Goal: Task Accomplishment & Management: Use online tool/utility

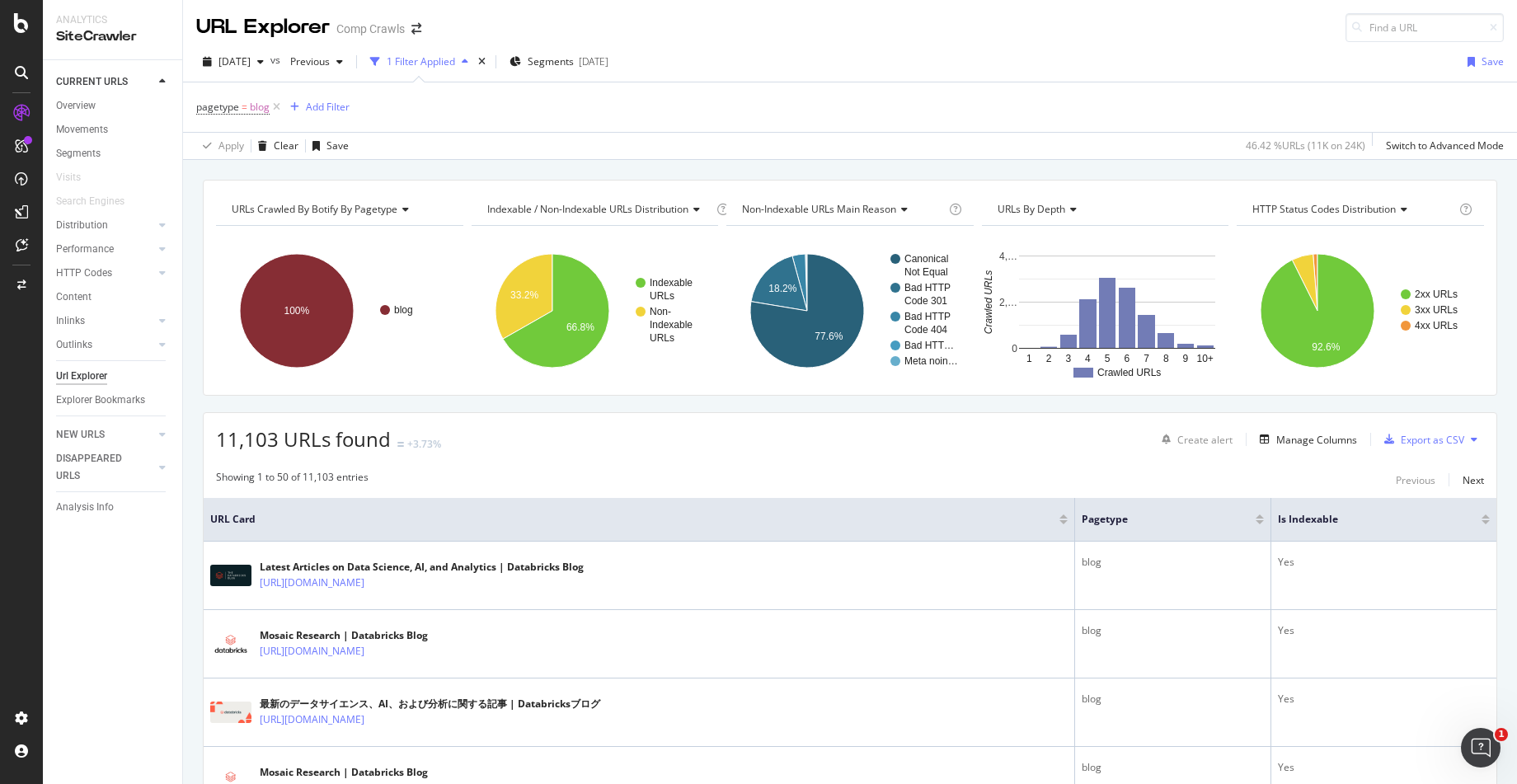
scroll to position [330, 0]
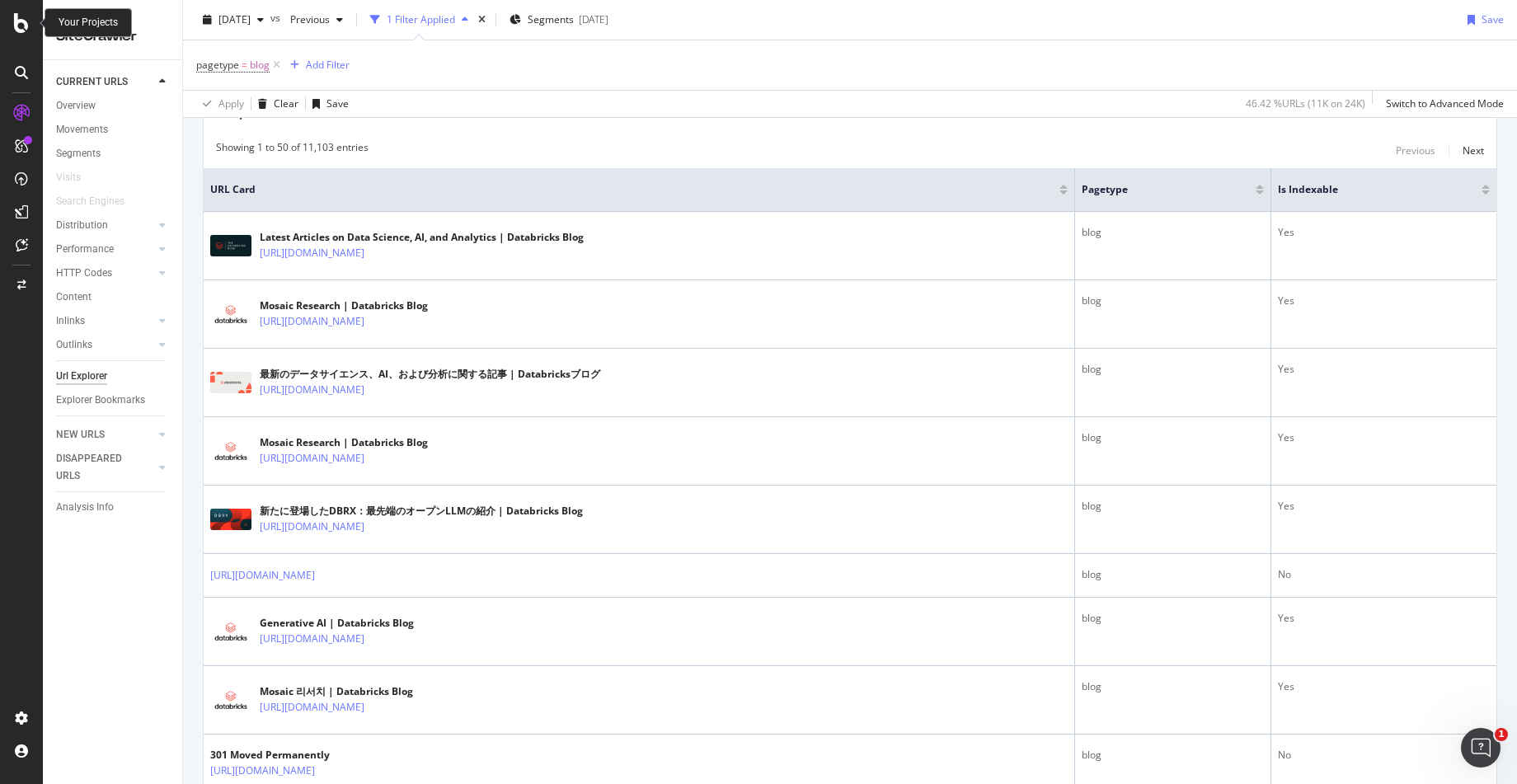
click at [9, 23] on div at bounding box center [21, 23] width 39 height 20
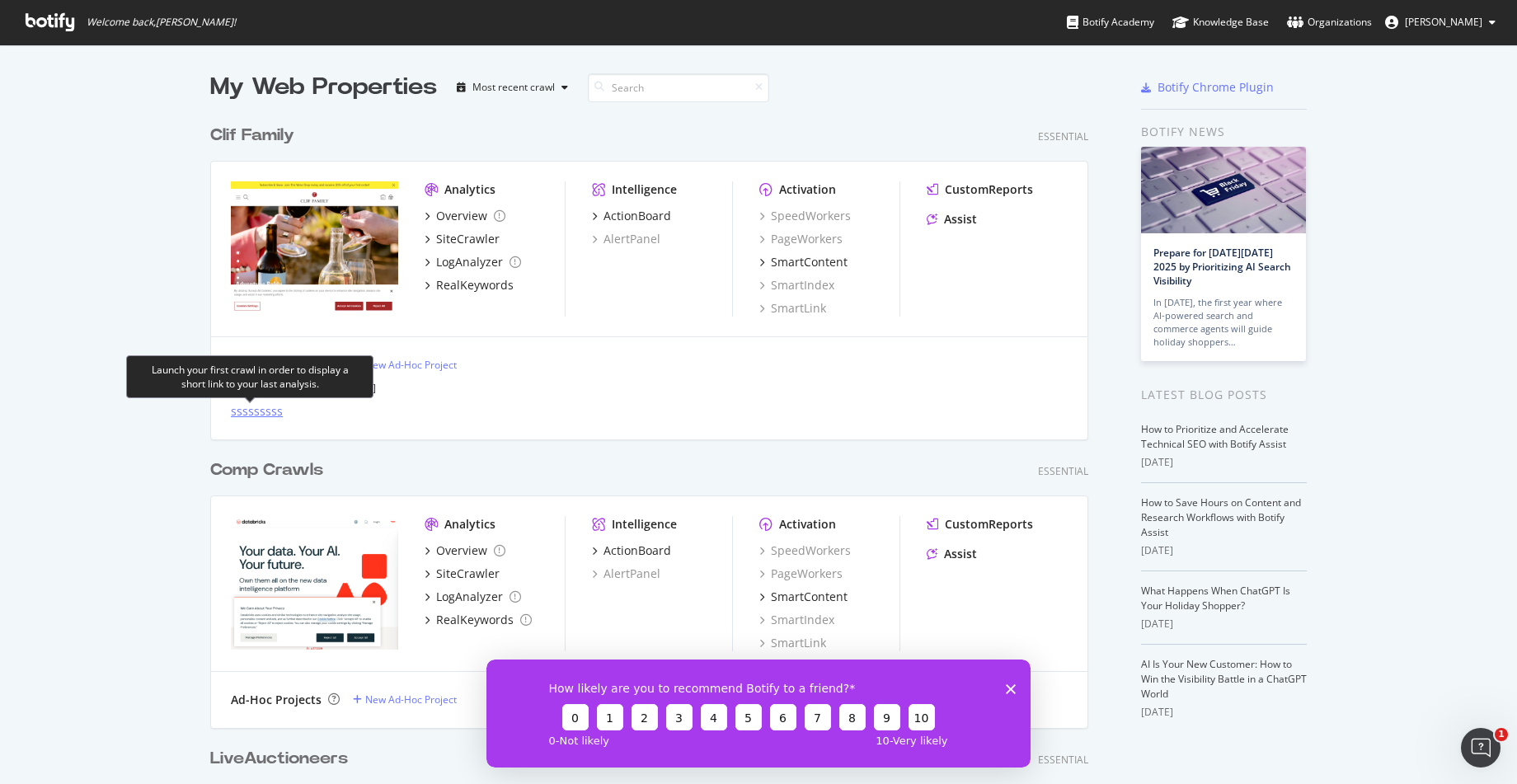
click at [236, 413] on div "sssssssss" at bounding box center [257, 412] width 52 height 17
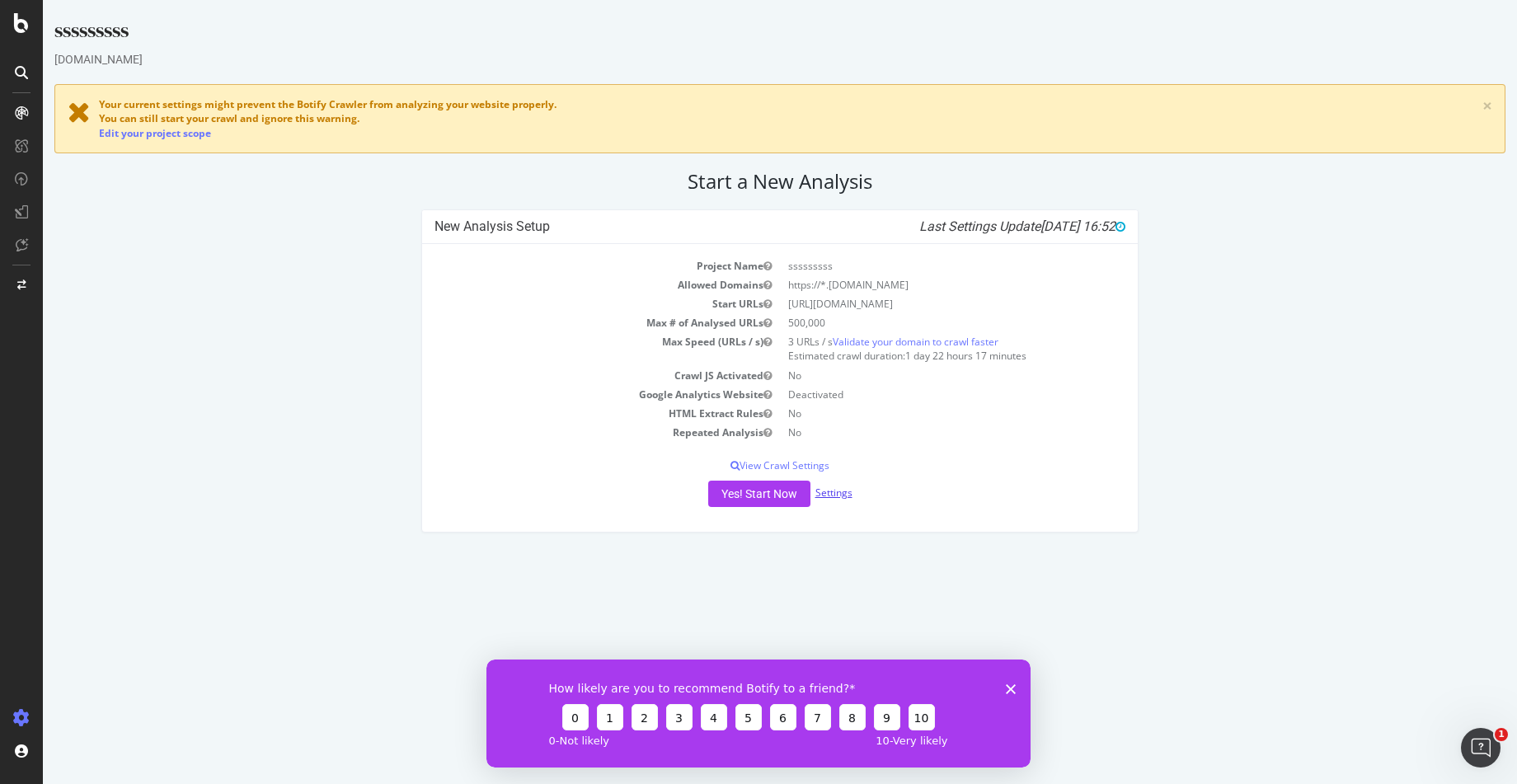
click at [817, 496] on link "Settings" at bounding box center [834, 492] width 37 height 14
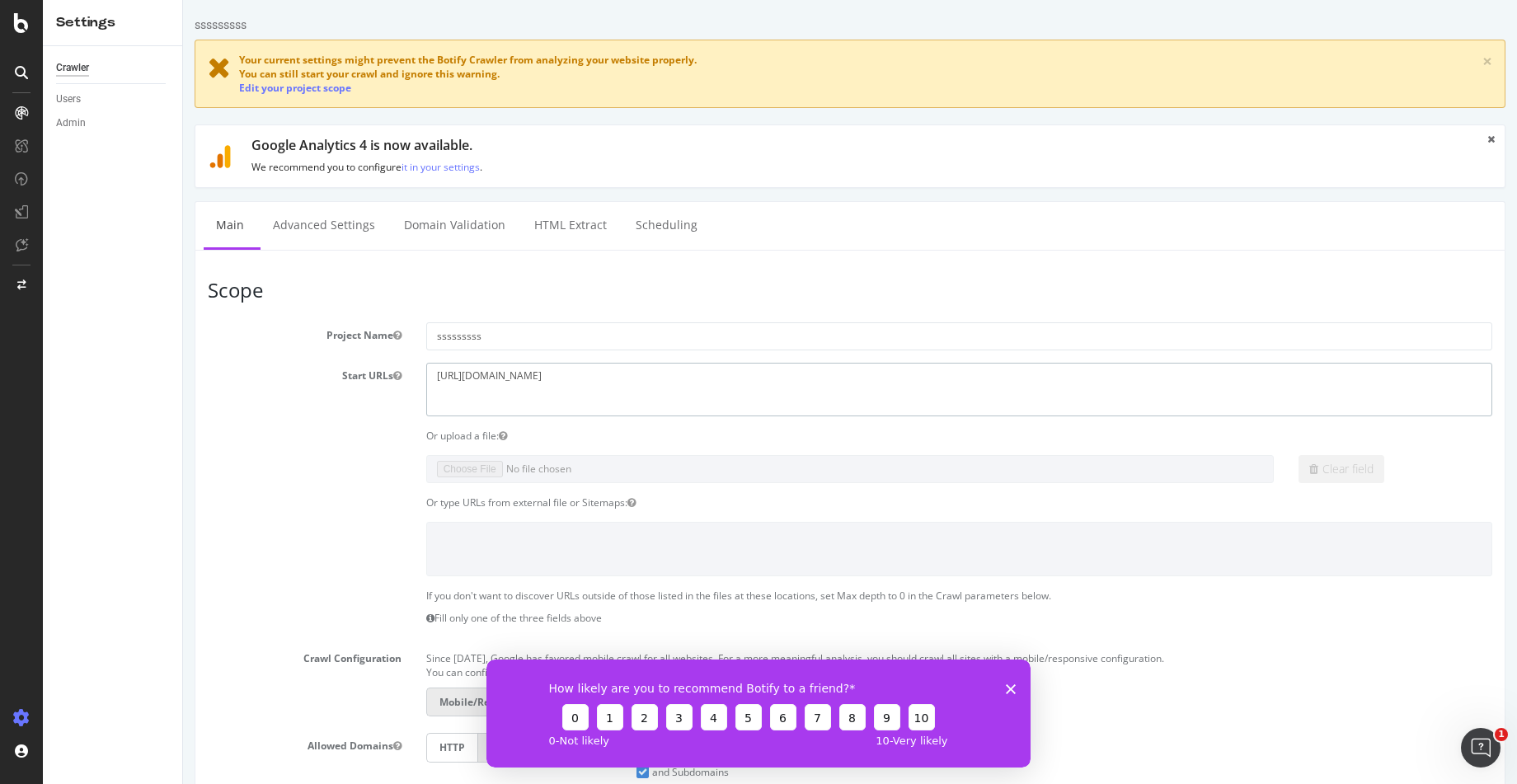
click at [624, 366] on textarea "[URL][DOMAIN_NAME]" at bounding box center [959, 390] width 1066 height 54
paste textarea "[DOMAIN_NAME][URL]"
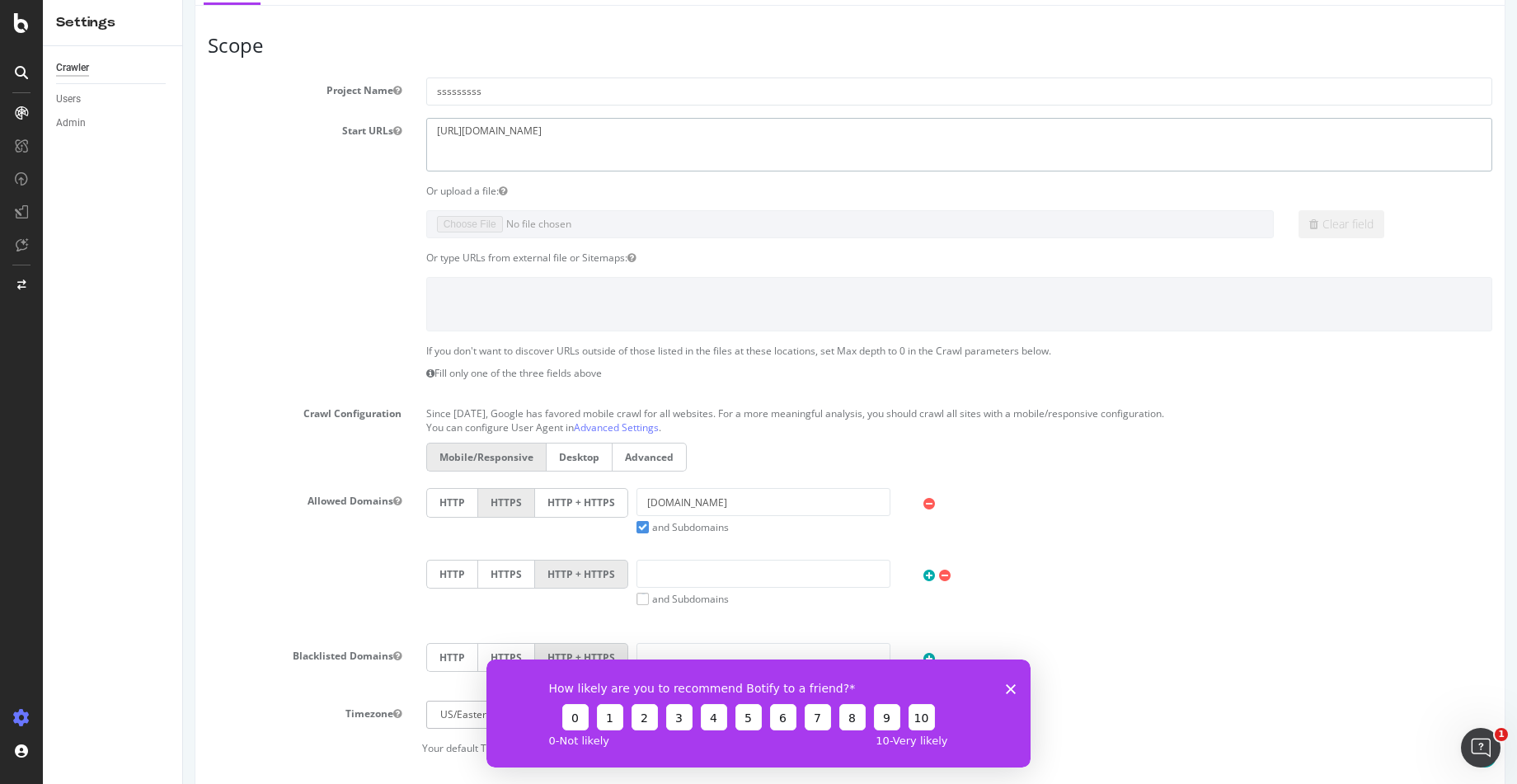
scroll to position [330, 0]
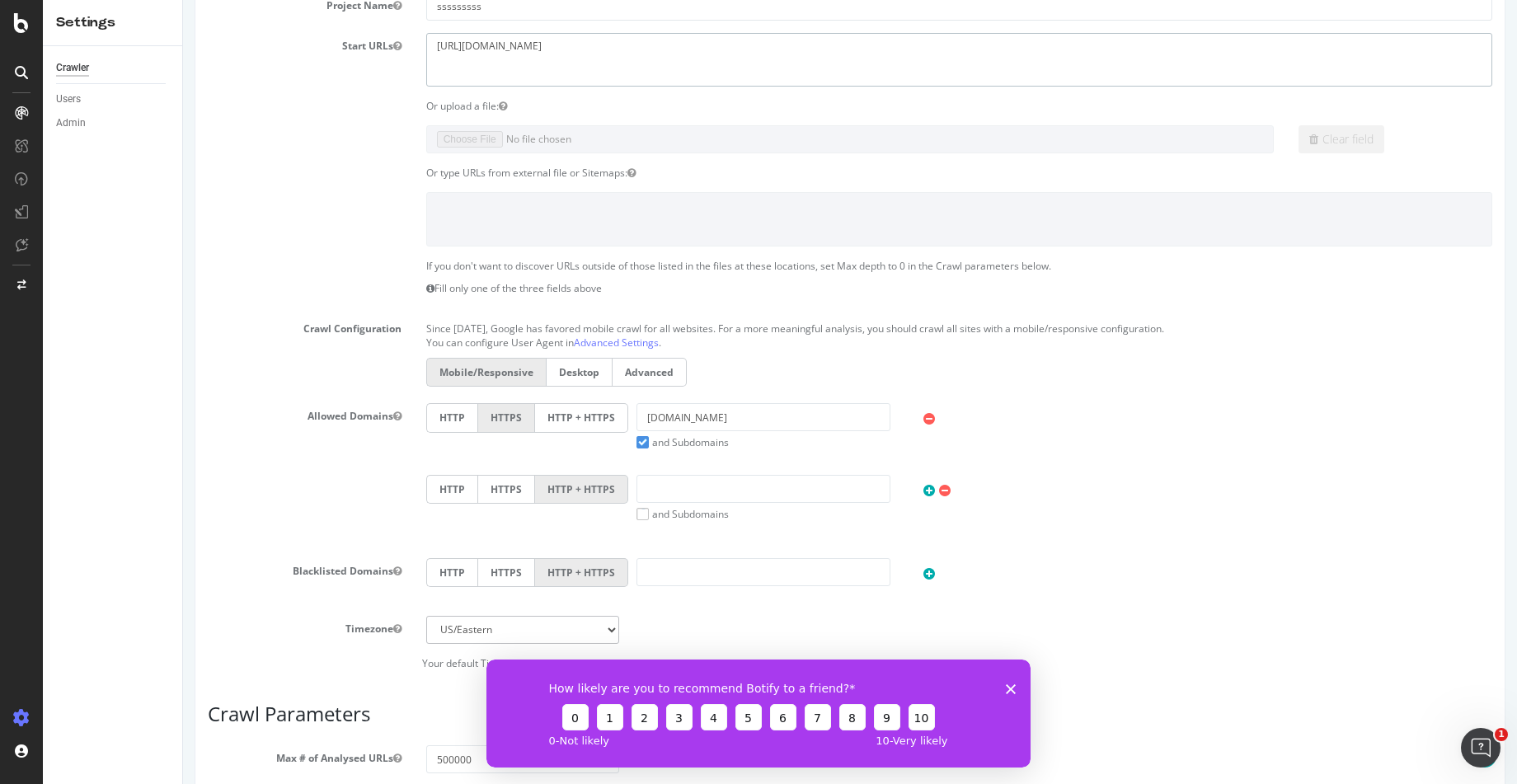
type textarea "[URL][DOMAIN_NAME]"
click at [744, 425] on input "[DOMAIN_NAME]" at bounding box center [763, 417] width 254 height 28
drag, startPoint x: 742, startPoint y: 419, endPoint x: 614, endPoint y: 418, distance: 128.0
click at [614, 418] on div "HTTP HTTPS HTTP + HTTPS [DOMAIN_NAME] and Subdomains User Agent: Mobile Desktop…" at bounding box center [959, 426] width 1083 height 46
paste input "[URL][DOMAIN_NAME]"
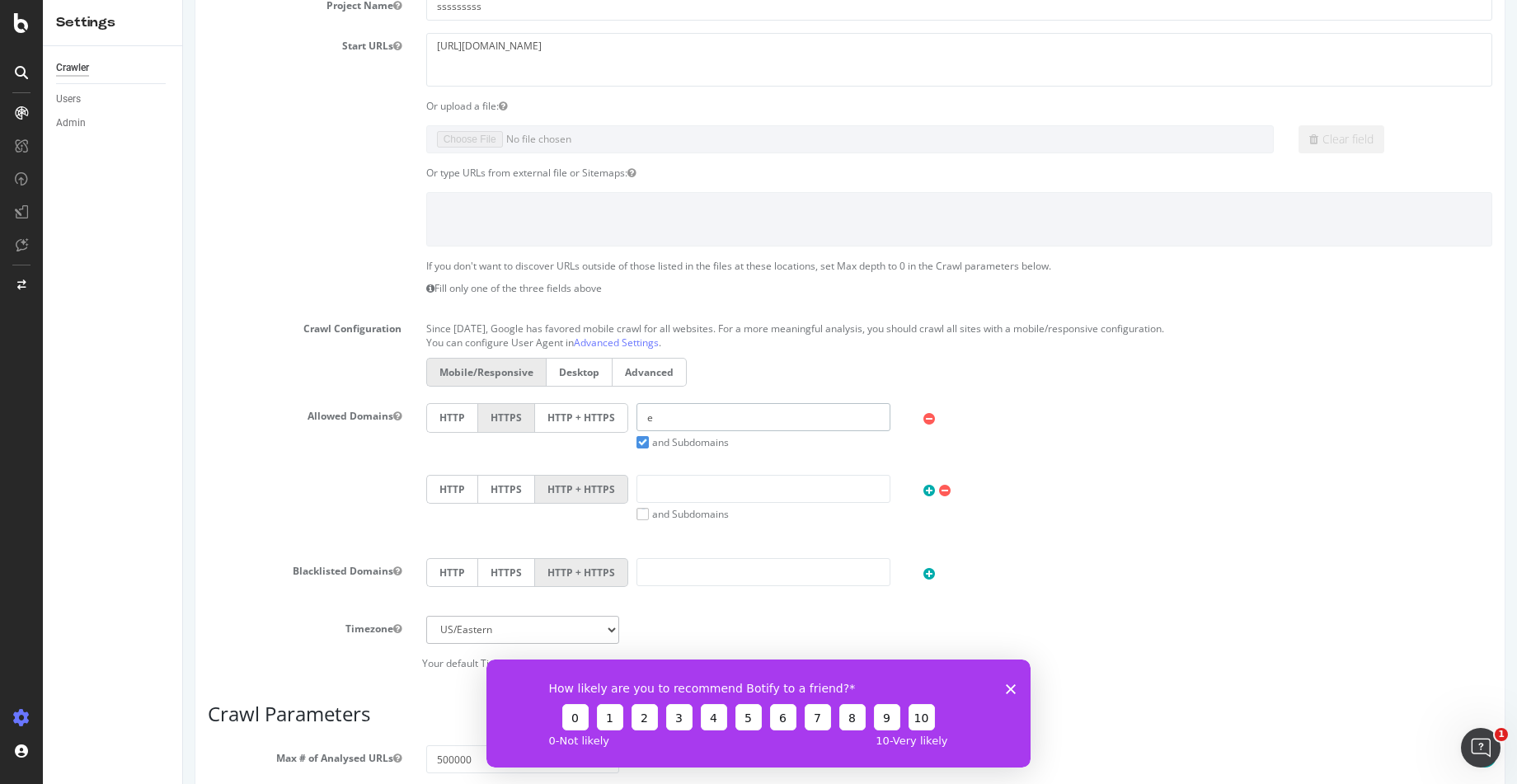
scroll to position [0, 0]
type input "[DOMAIN_NAME]"
click at [658, 441] on label "and Subdomains" at bounding box center [683, 442] width 92 height 14
click at [183, 0] on input "and Subdomains" at bounding box center [183, 0] width 0 height 0
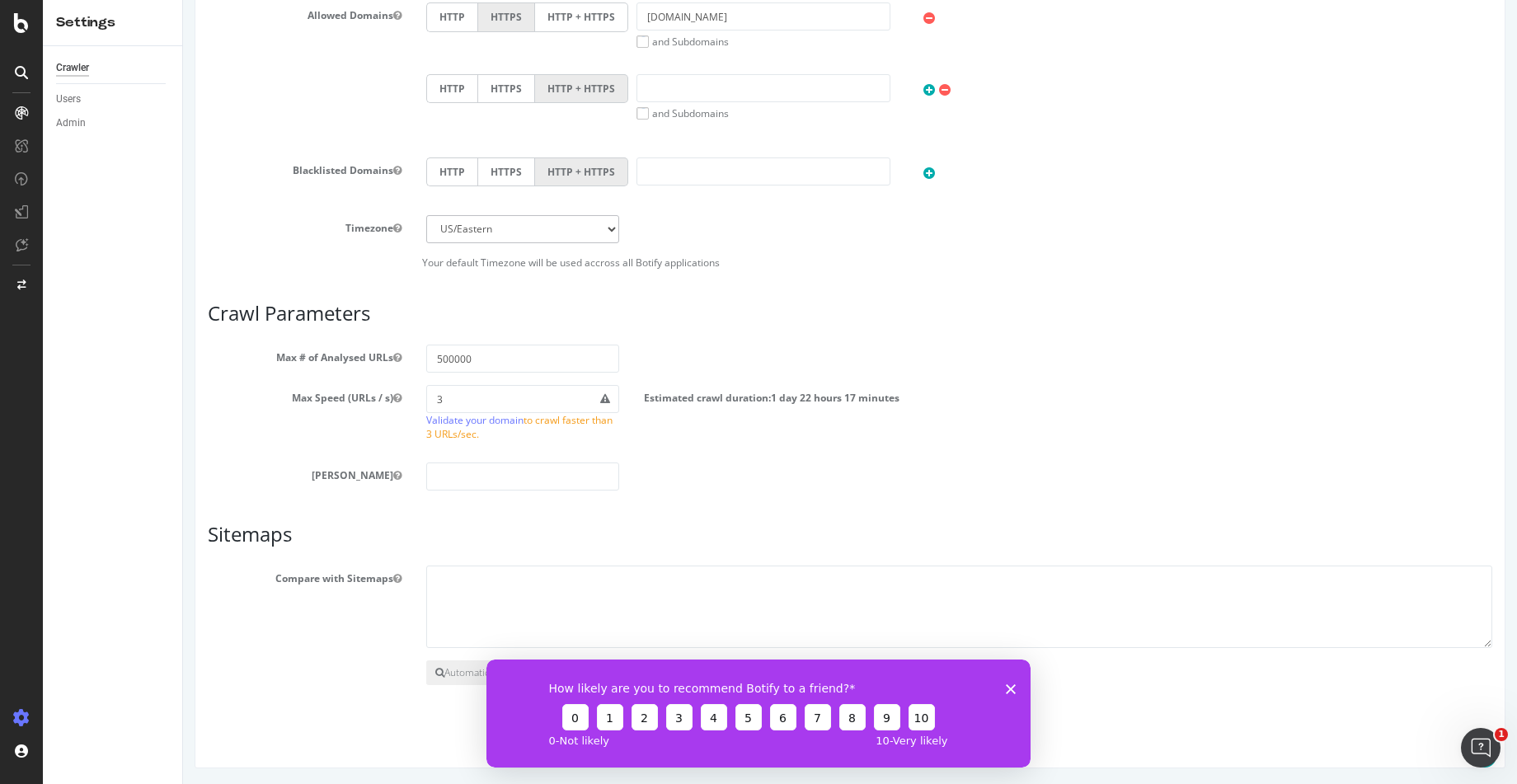
scroll to position [731, 0]
drag, startPoint x: 485, startPoint y: 397, endPoint x: 356, endPoint y: 399, distance: 129.0
click at [356, 399] on div "Max Speed (URLs / s) 3 Validate your domain to crawl faster than 3 URLs/sec. Es…" at bounding box center [849, 416] width 1309 height 65
click at [487, 468] on input "number" at bounding box center [522, 475] width 194 height 28
type input "1"
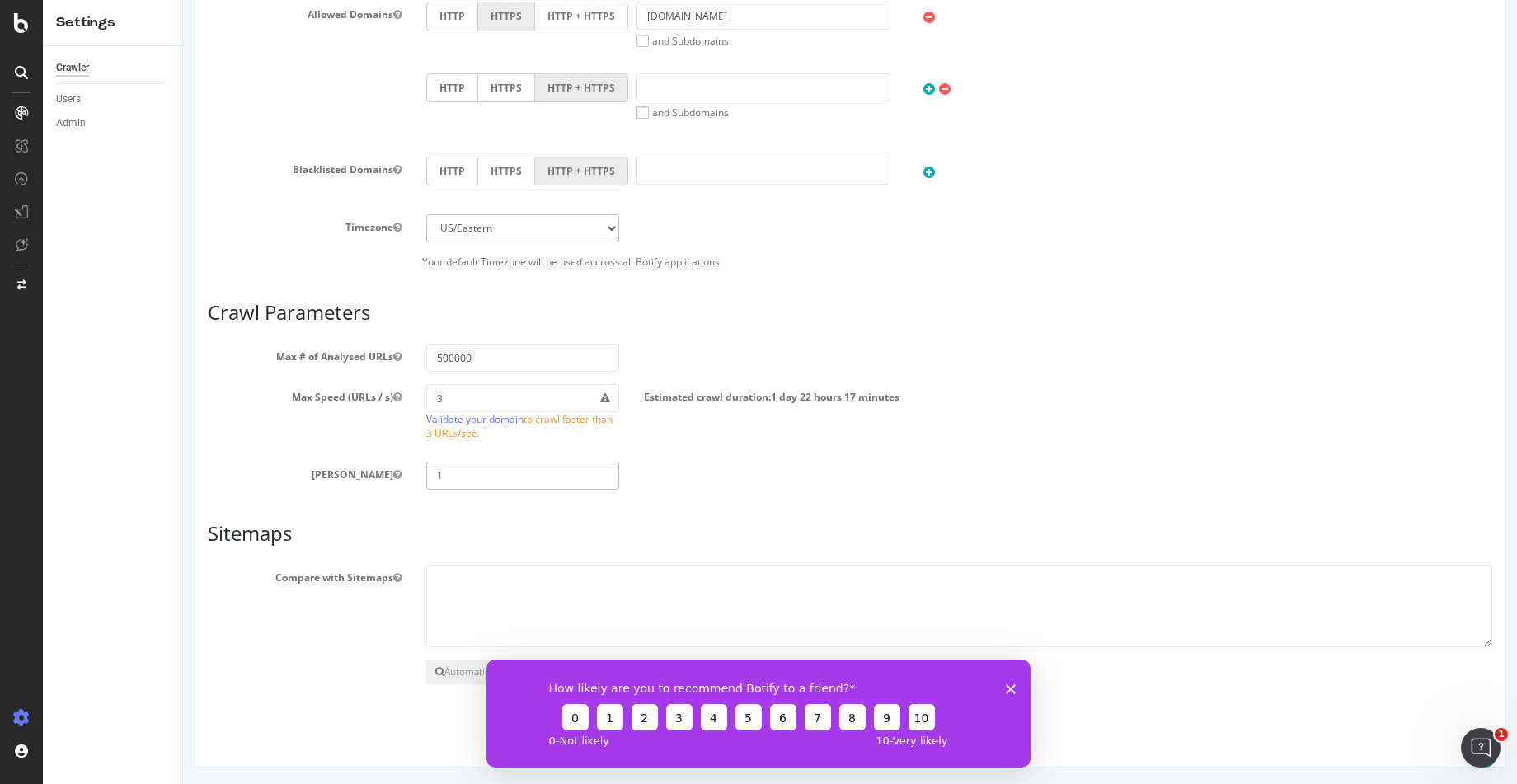
click at [700, 486] on div "[PERSON_NAME] 1" at bounding box center [849, 475] width 1309 height 28
drag, startPoint x: 1010, startPoint y: 687, endPoint x: 1447, endPoint y: 1347, distance: 791.6
click at [1010, 687] on polygon "Close survey" at bounding box center [1010, 688] width 10 height 10
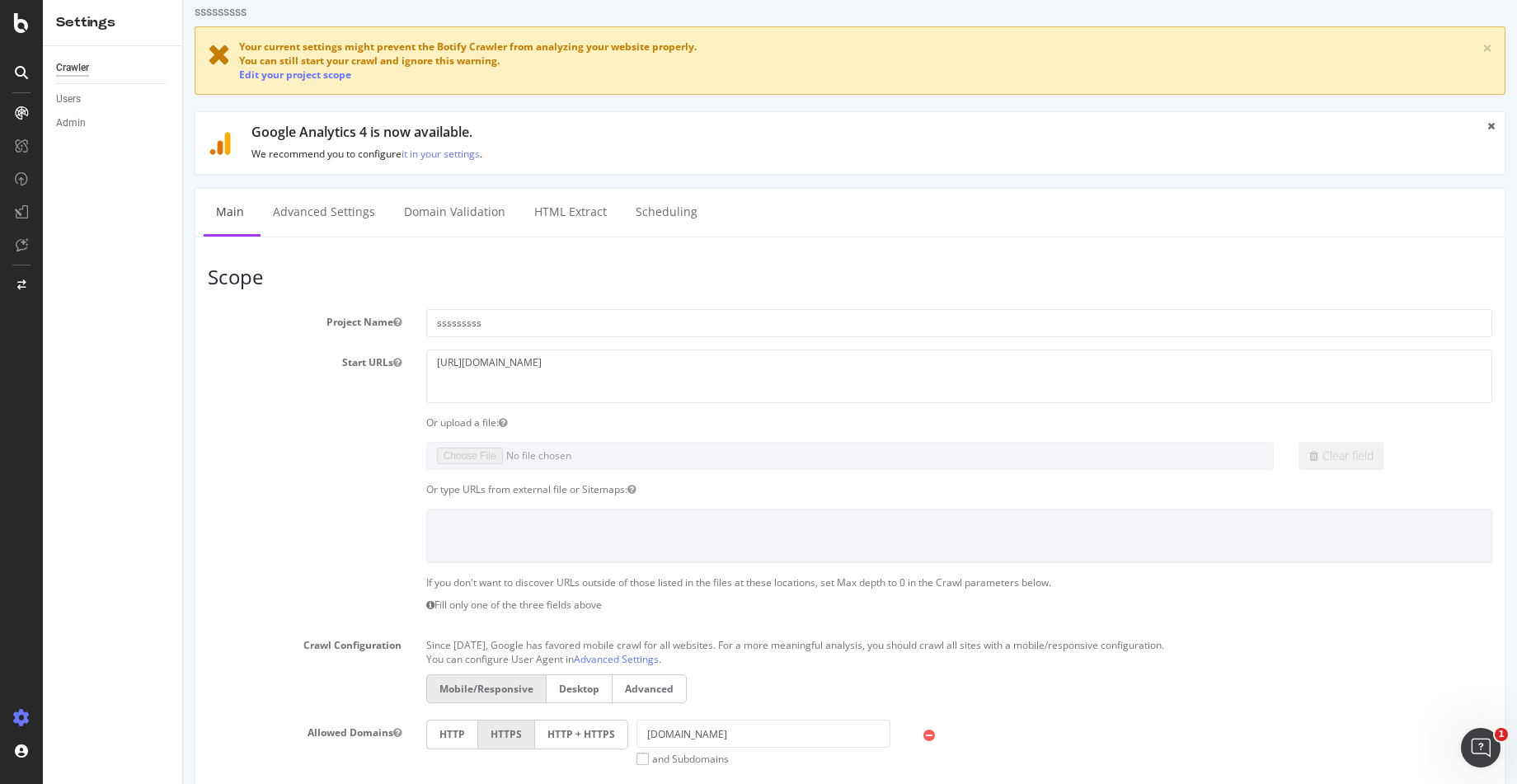
scroll to position [0, 0]
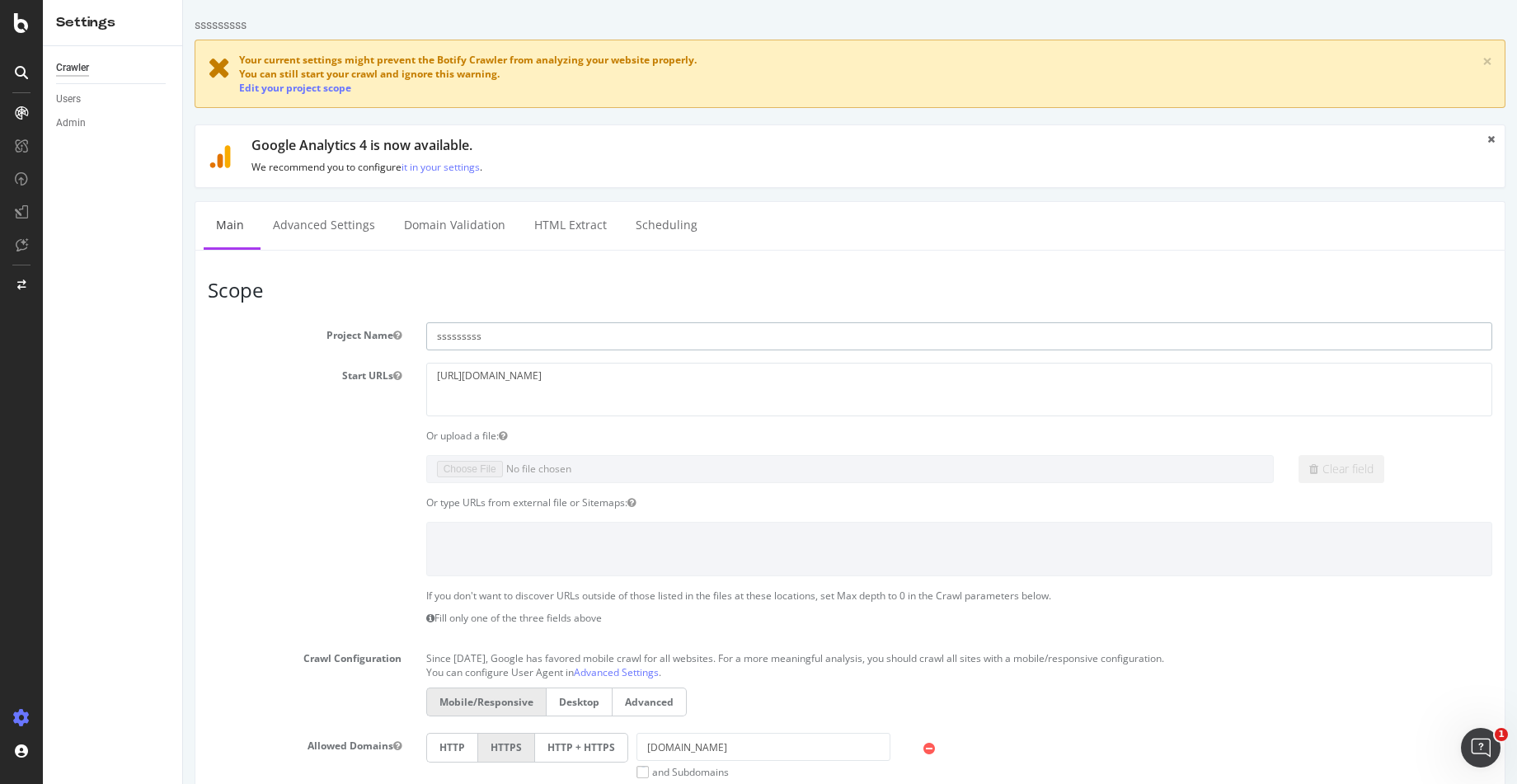
click at [581, 335] on input "sssssssss" at bounding box center [959, 335] width 1066 height 28
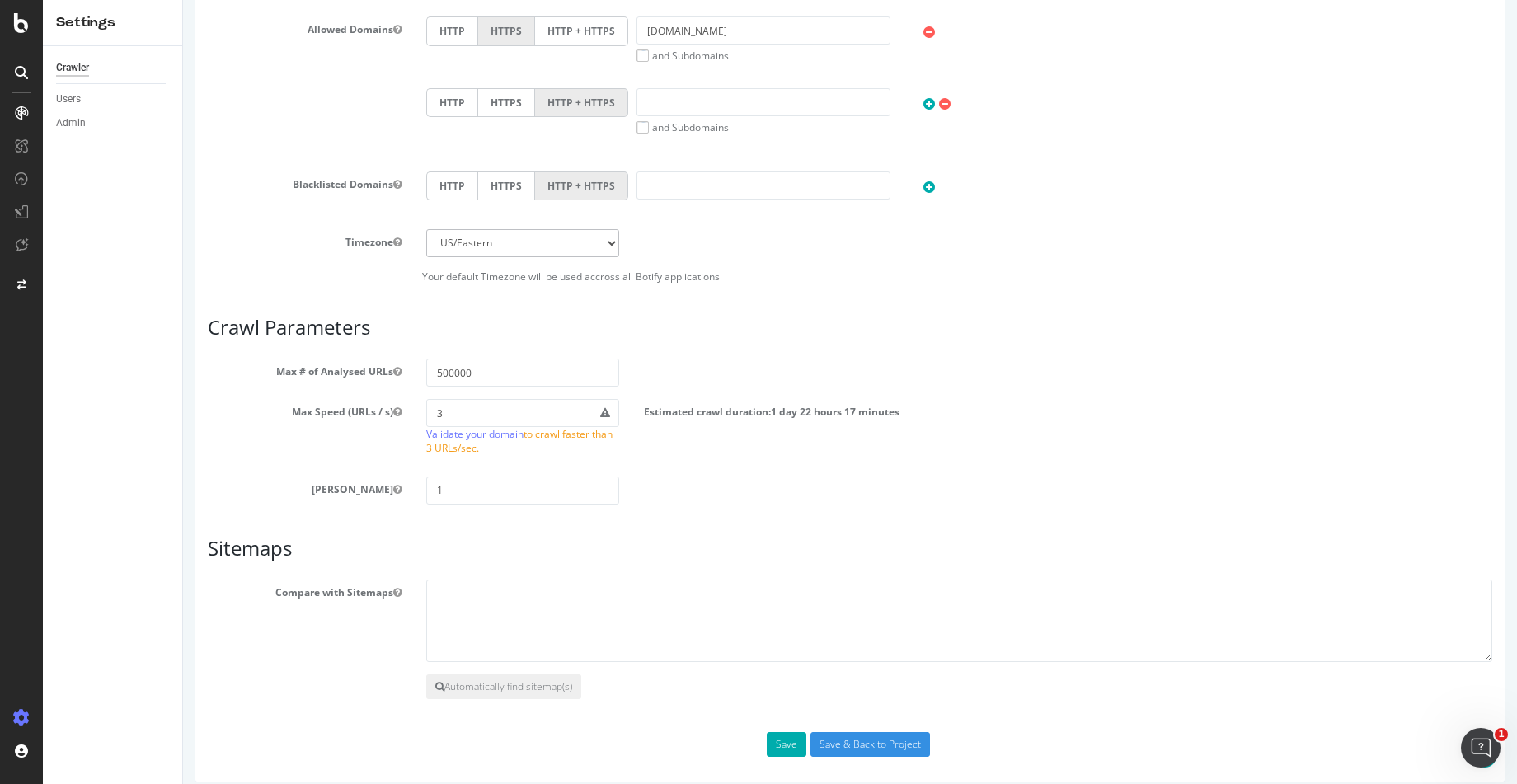
scroll to position [731, 0]
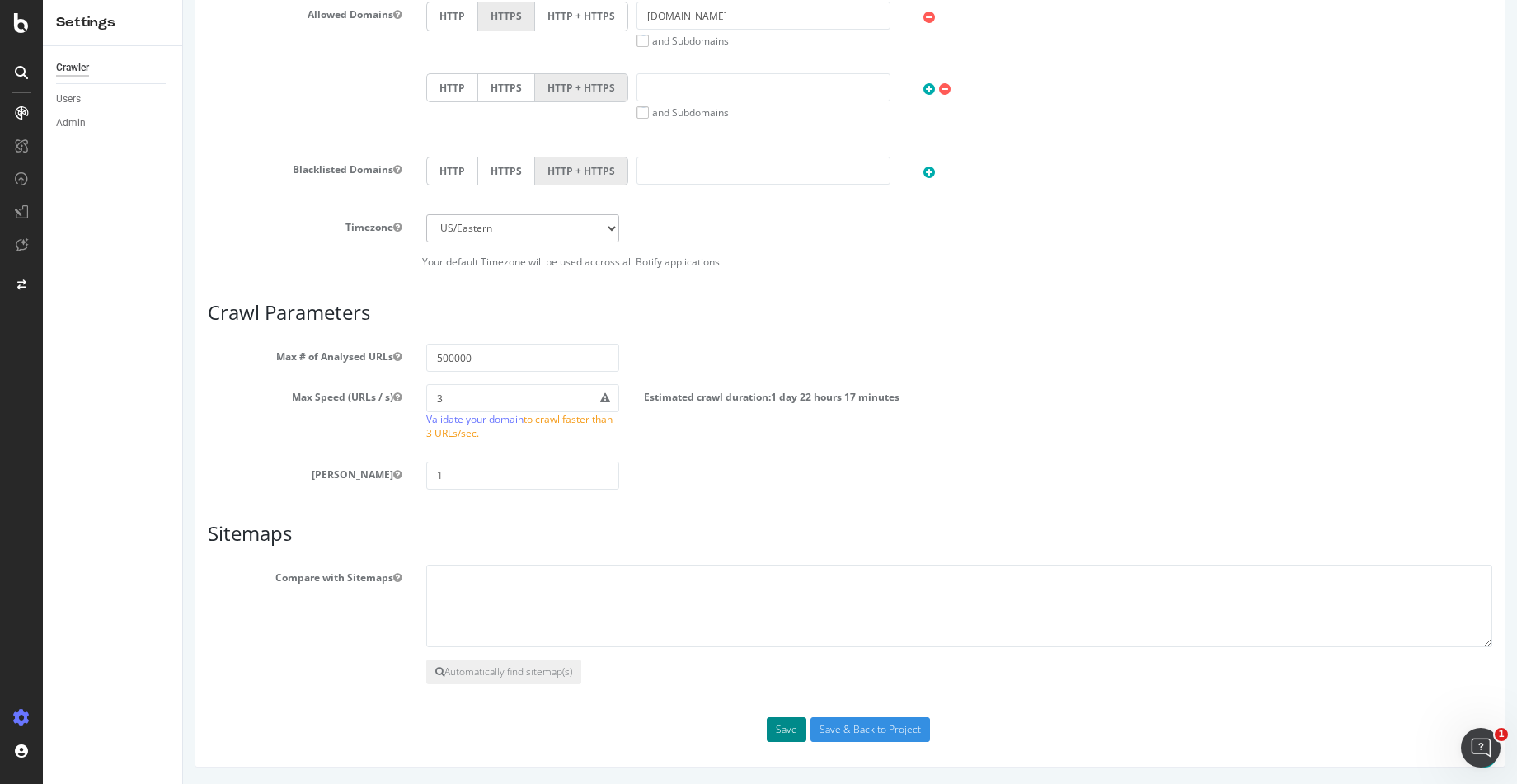
type input "ebay test"
click at [789, 739] on button "Save" at bounding box center [786, 729] width 39 height 24
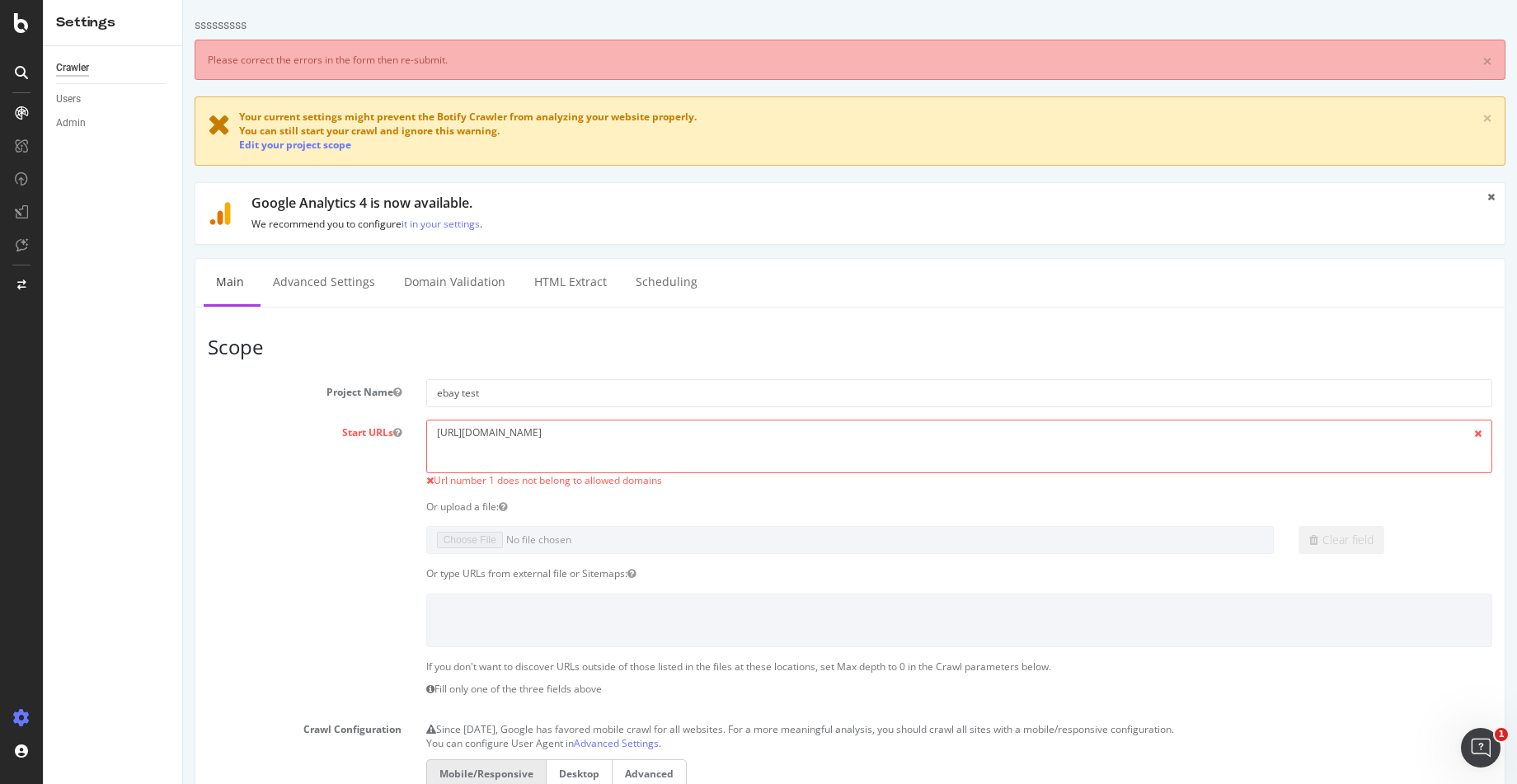
scroll to position [0, 0]
click at [704, 439] on textarea "[URL][DOMAIN_NAME]" at bounding box center [959, 446] width 1066 height 54
click at [319, 151] on link "Edit your project scope" at bounding box center [295, 144] width 112 height 14
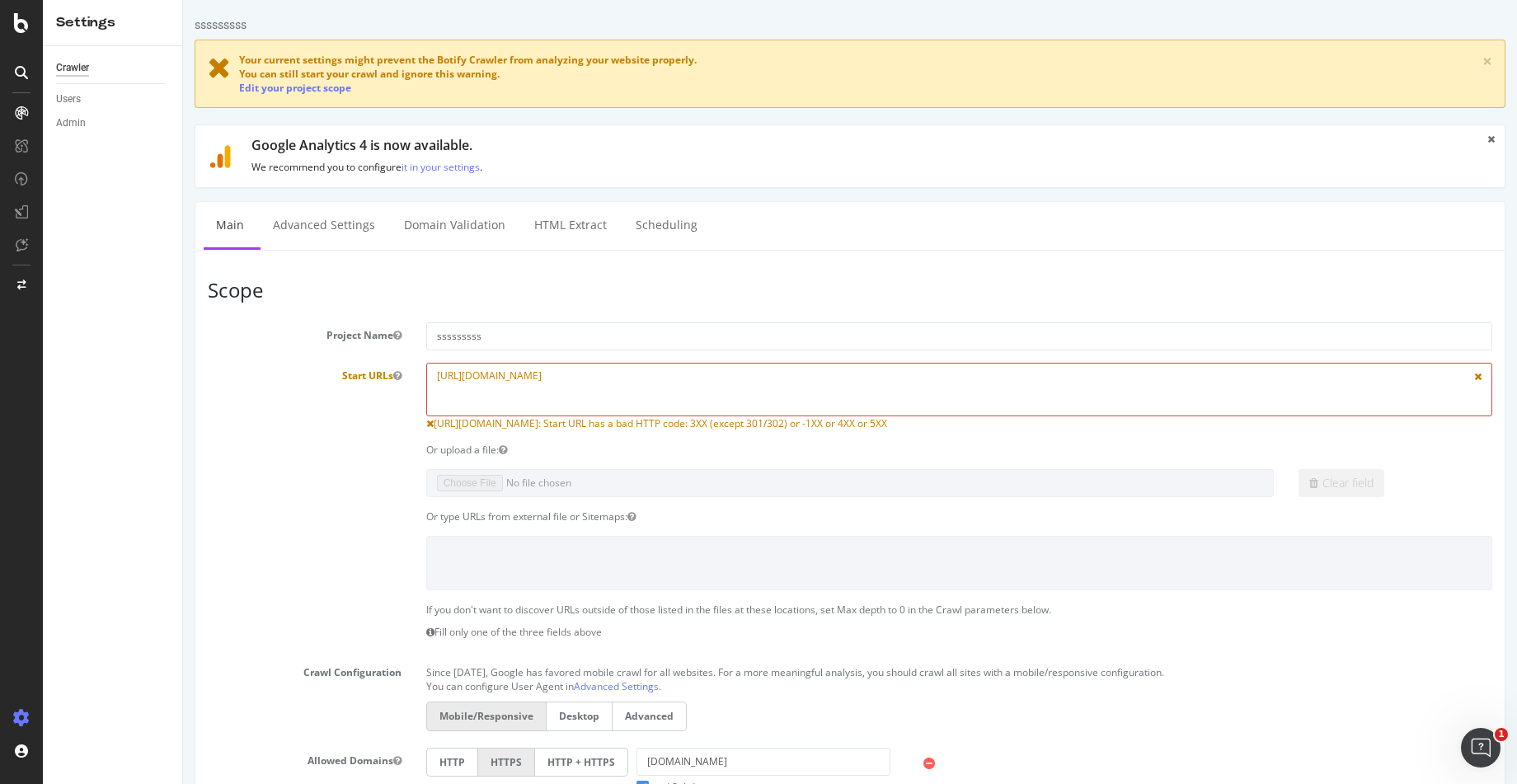
click at [673, 392] on textarea "[URL][DOMAIN_NAME]" at bounding box center [959, 390] width 1066 height 54
click at [671, 391] on textarea "[URL][DOMAIN_NAME]" at bounding box center [959, 390] width 1066 height 54
paste textarea "[DOMAIN_NAME][URL]"
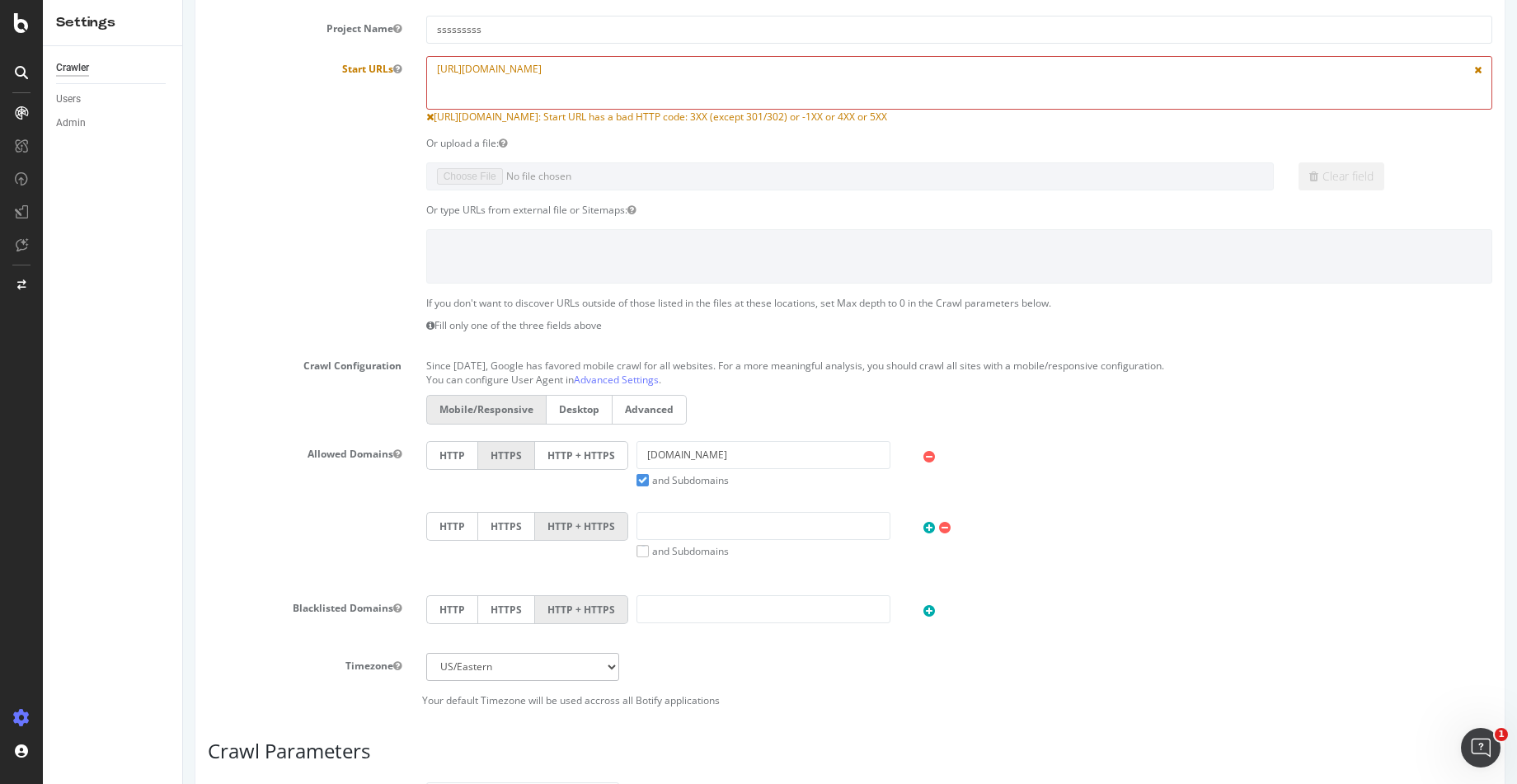
scroll to position [412, 0]
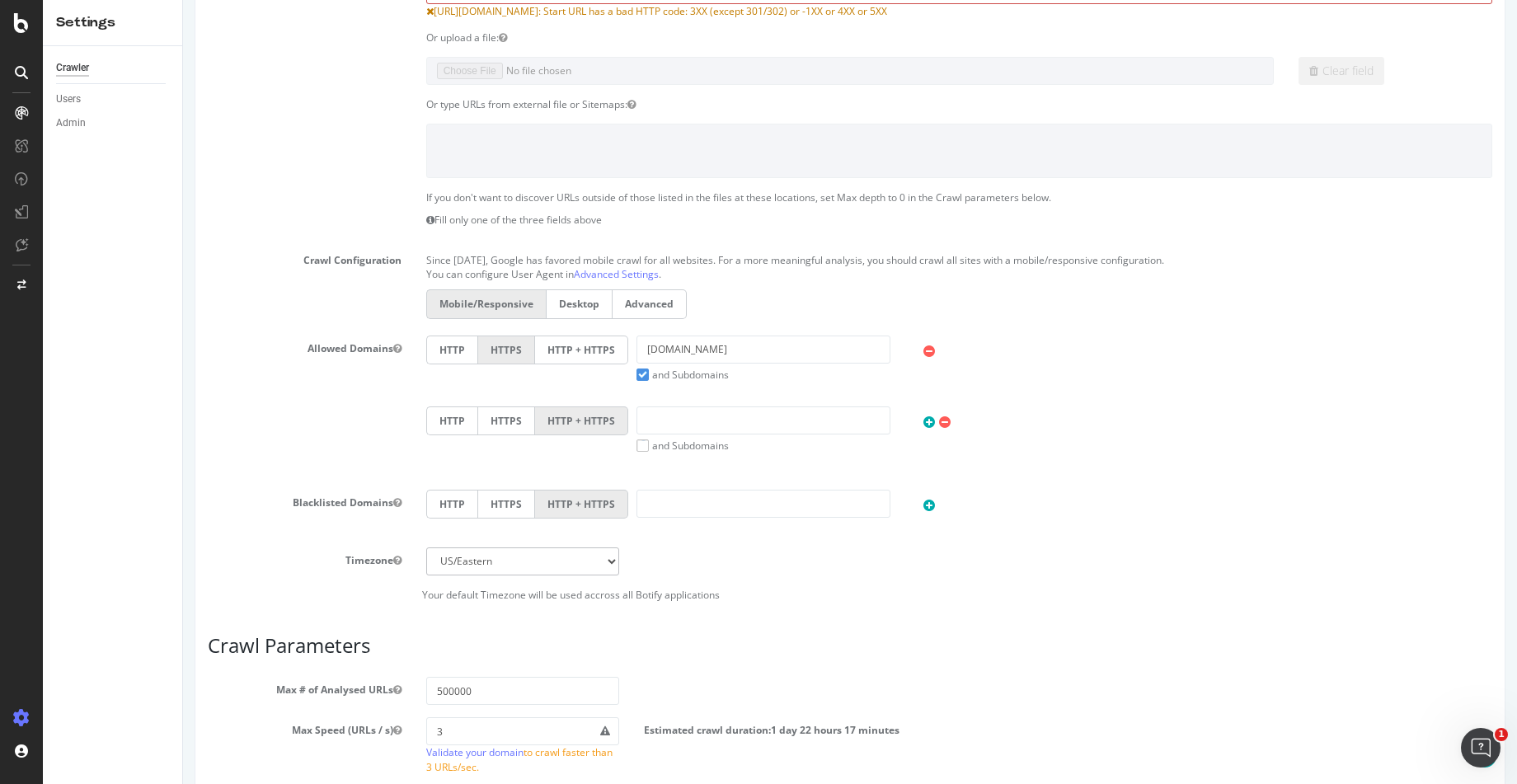
type textarea "[URL][DOMAIN_NAME]"
click at [653, 348] on input "[DOMAIN_NAME]" at bounding box center [763, 349] width 254 height 28
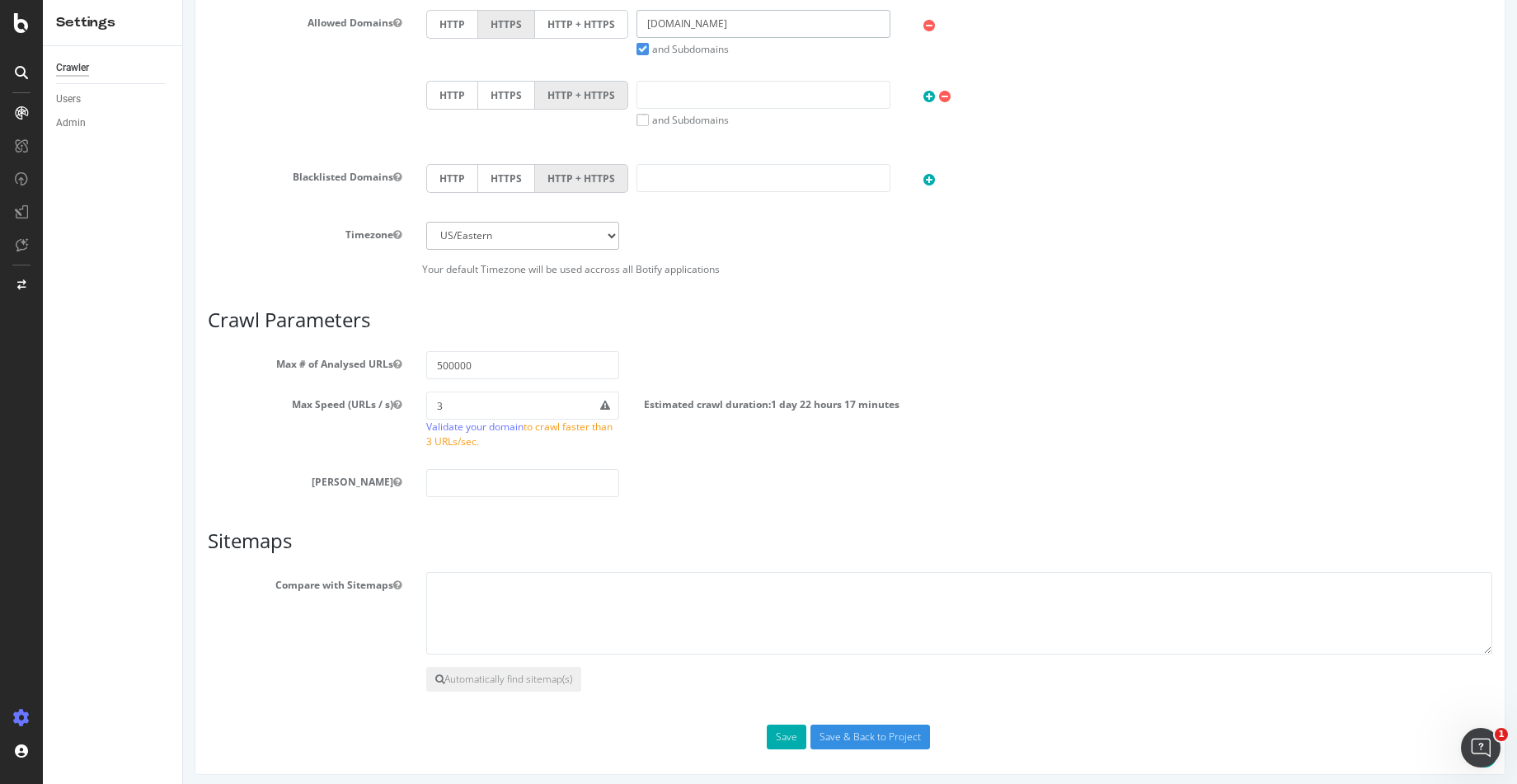
scroll to position [745, 0]
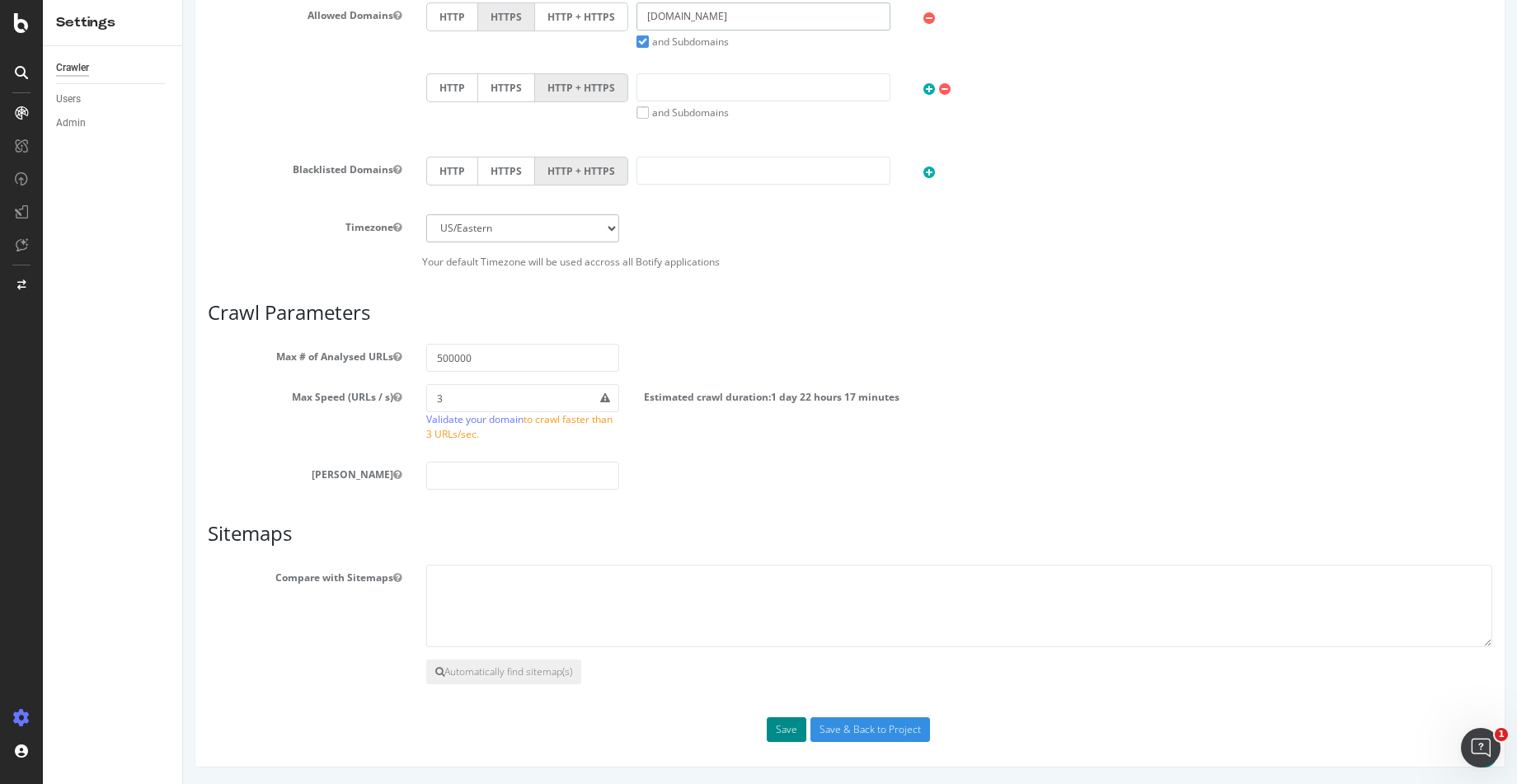
type input "[DOMAIN_NAME]"
click at [773, 728] on button "Save" at bounding box center [786, 729] width 39 height 24
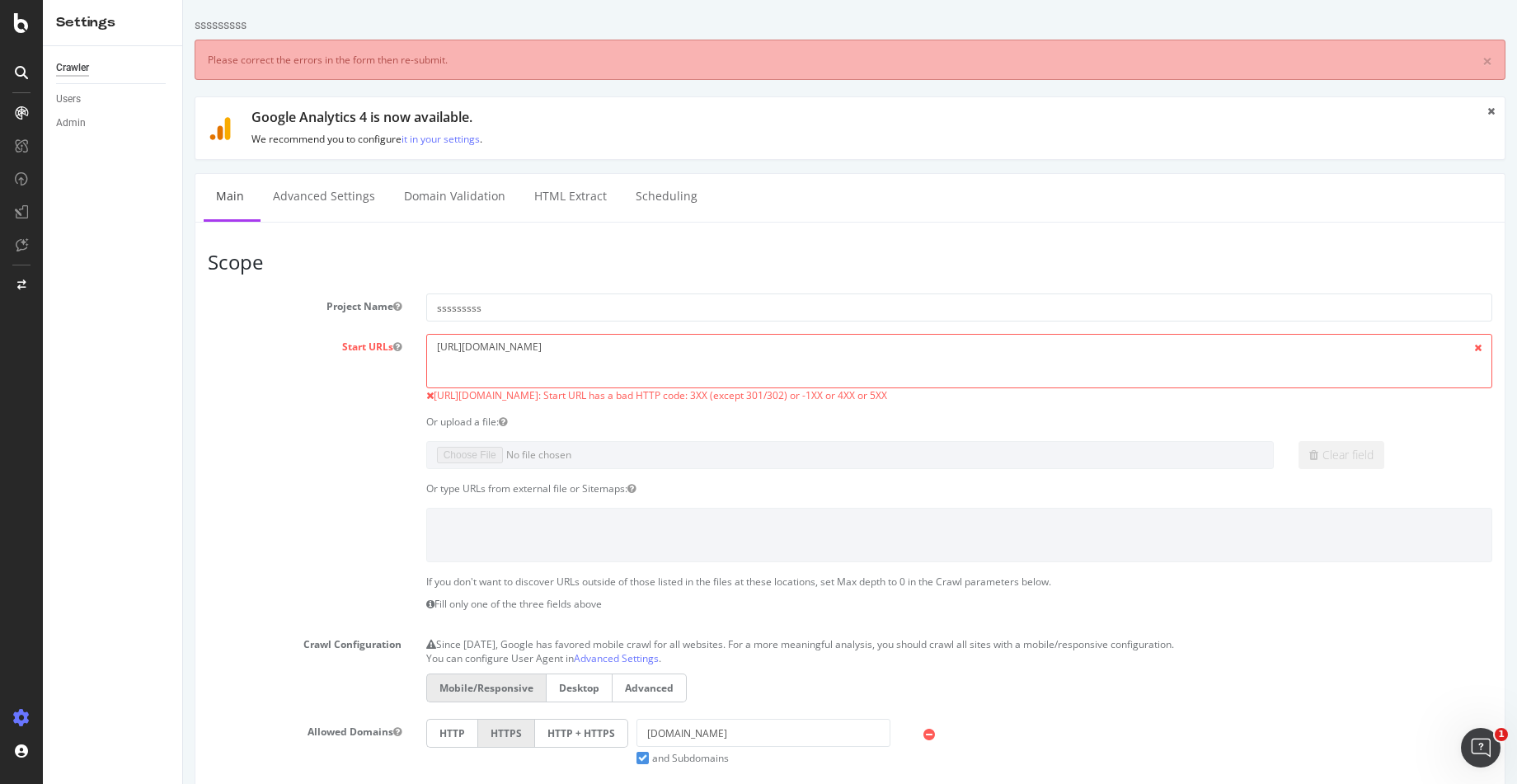
scroll to position [0, 0]
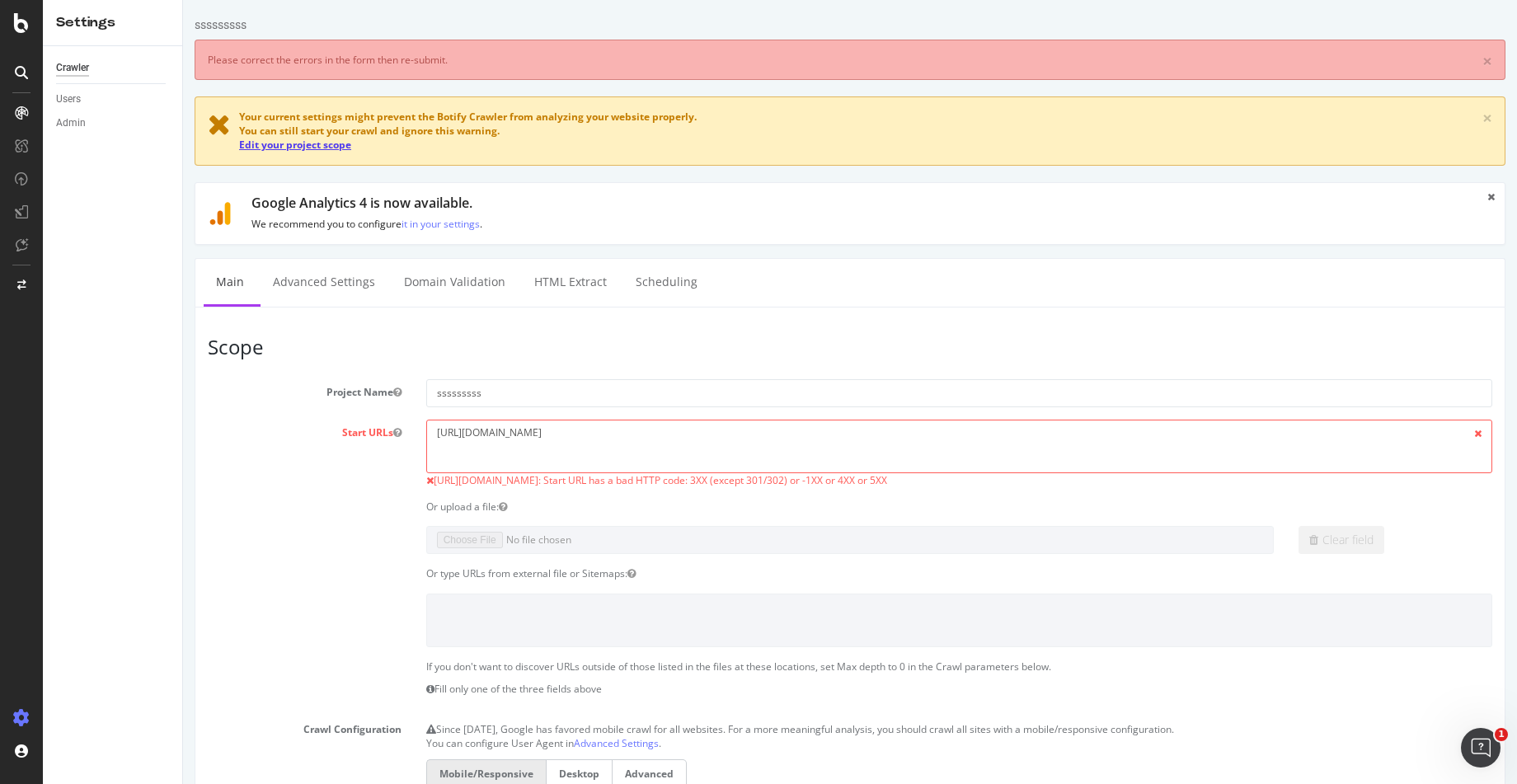
click at [248, 143] on link "Edit your project scope" at bounding box center [295, 144] width 112 height 14
